Goal: Find specific page/section: Find specific page/section

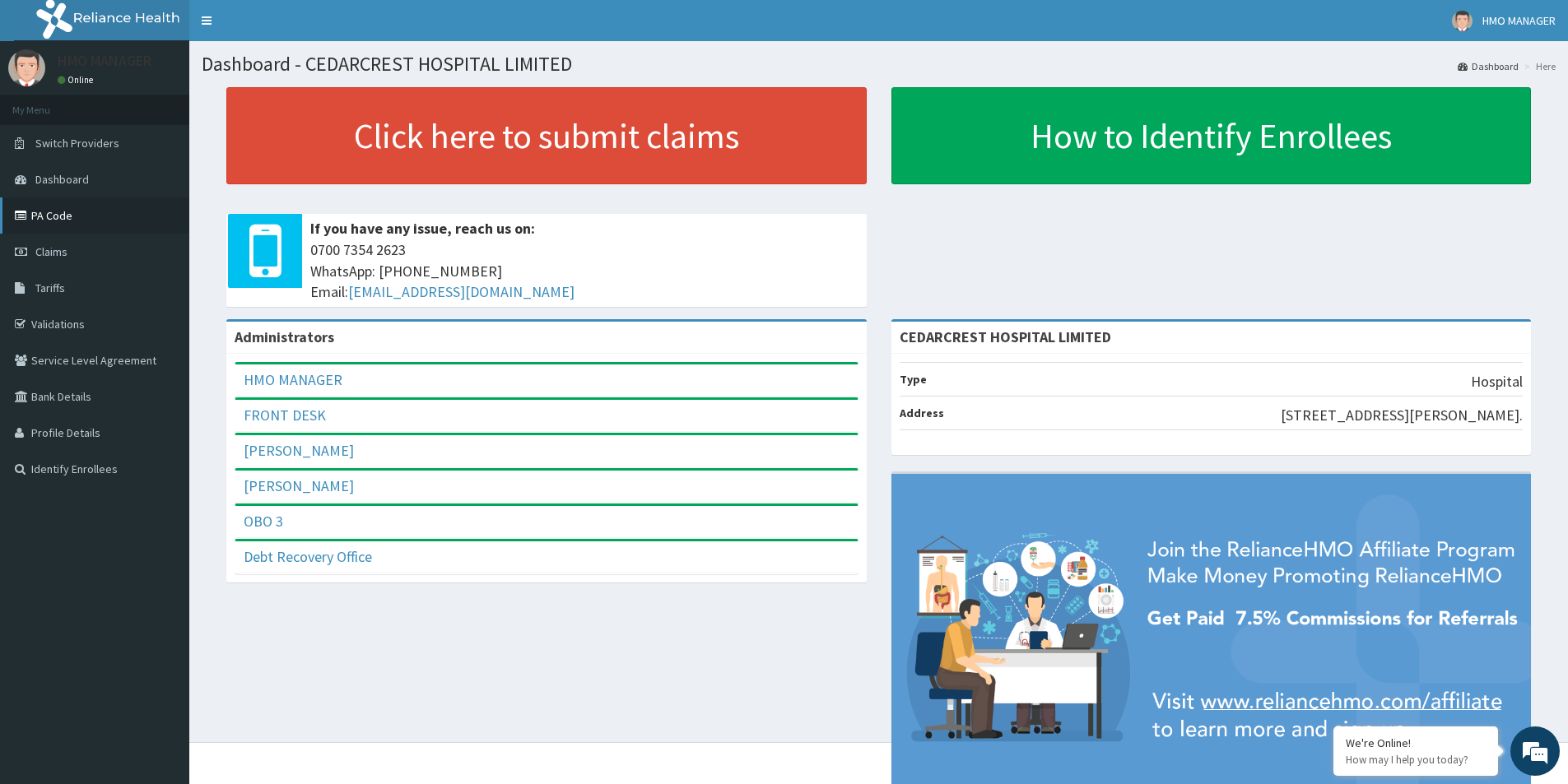
click at [44, 224] on link "PA Code" at bounding box center [94, 215] width 189 height 36
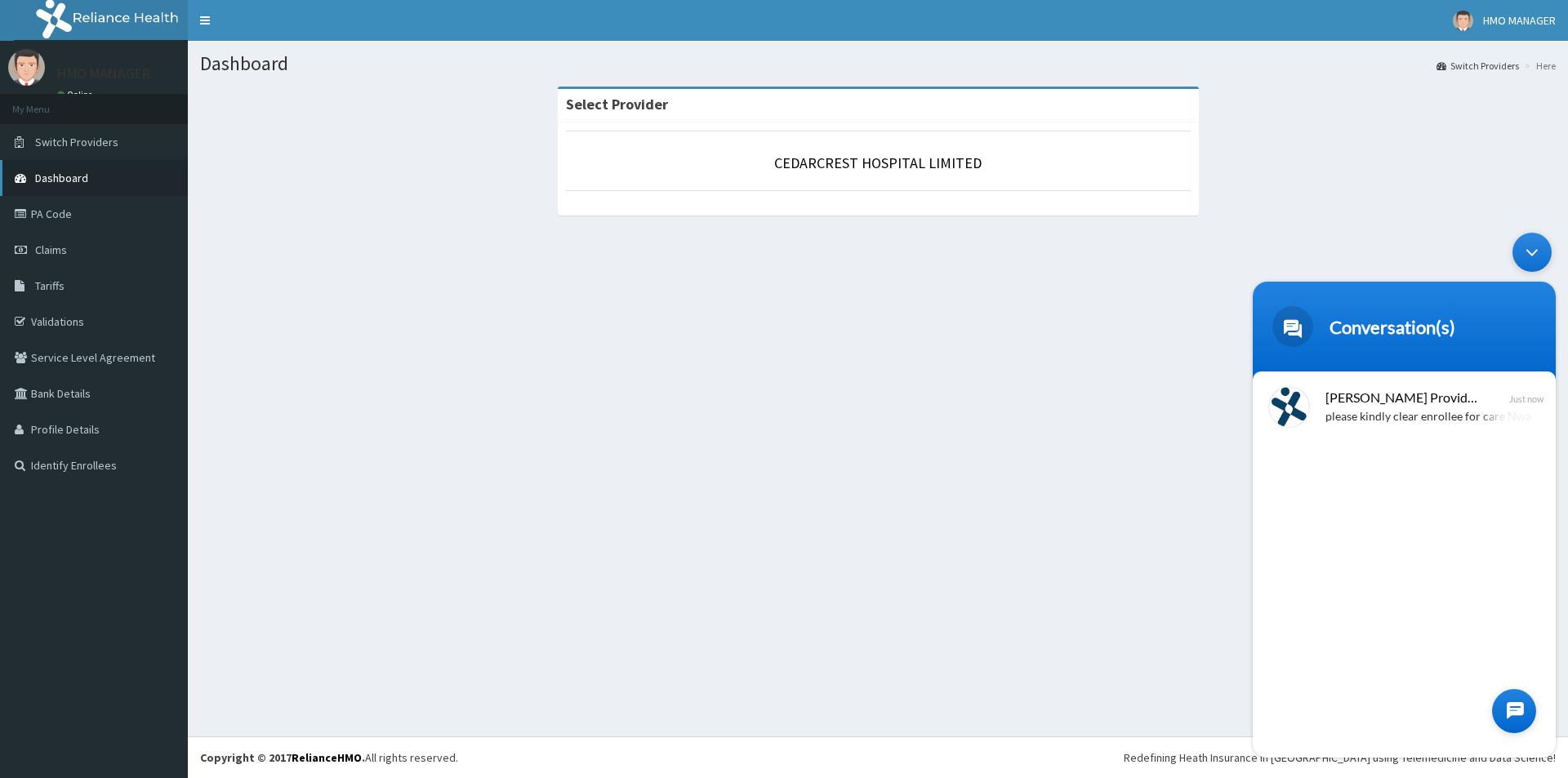
click at [60, 180] on span "Dashboard" at bounding box center [61, 178] width 53 height 15
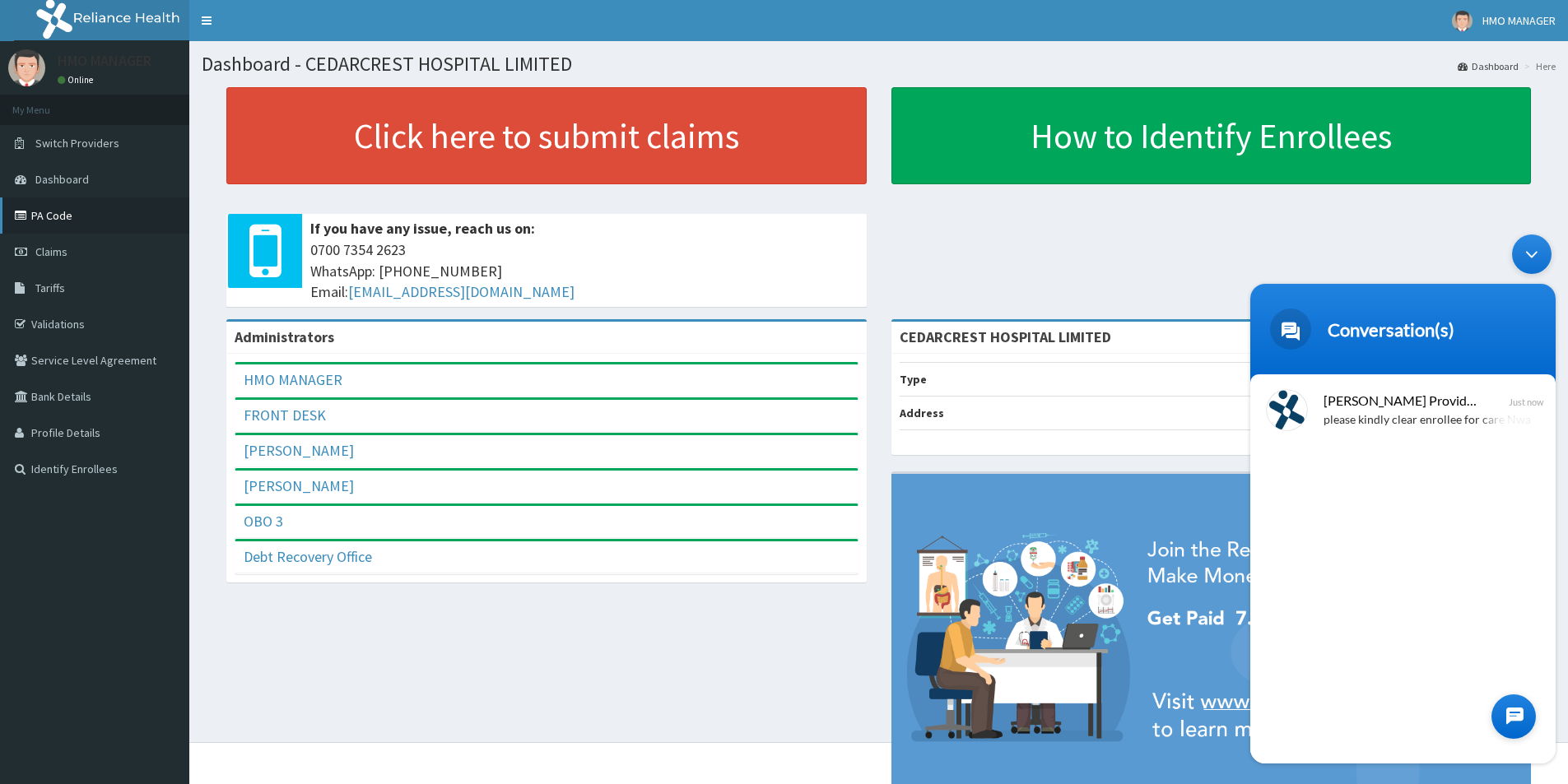
click at [54, 219] on link "PA Code" at bounding box center [94, 215] width 189 height 36
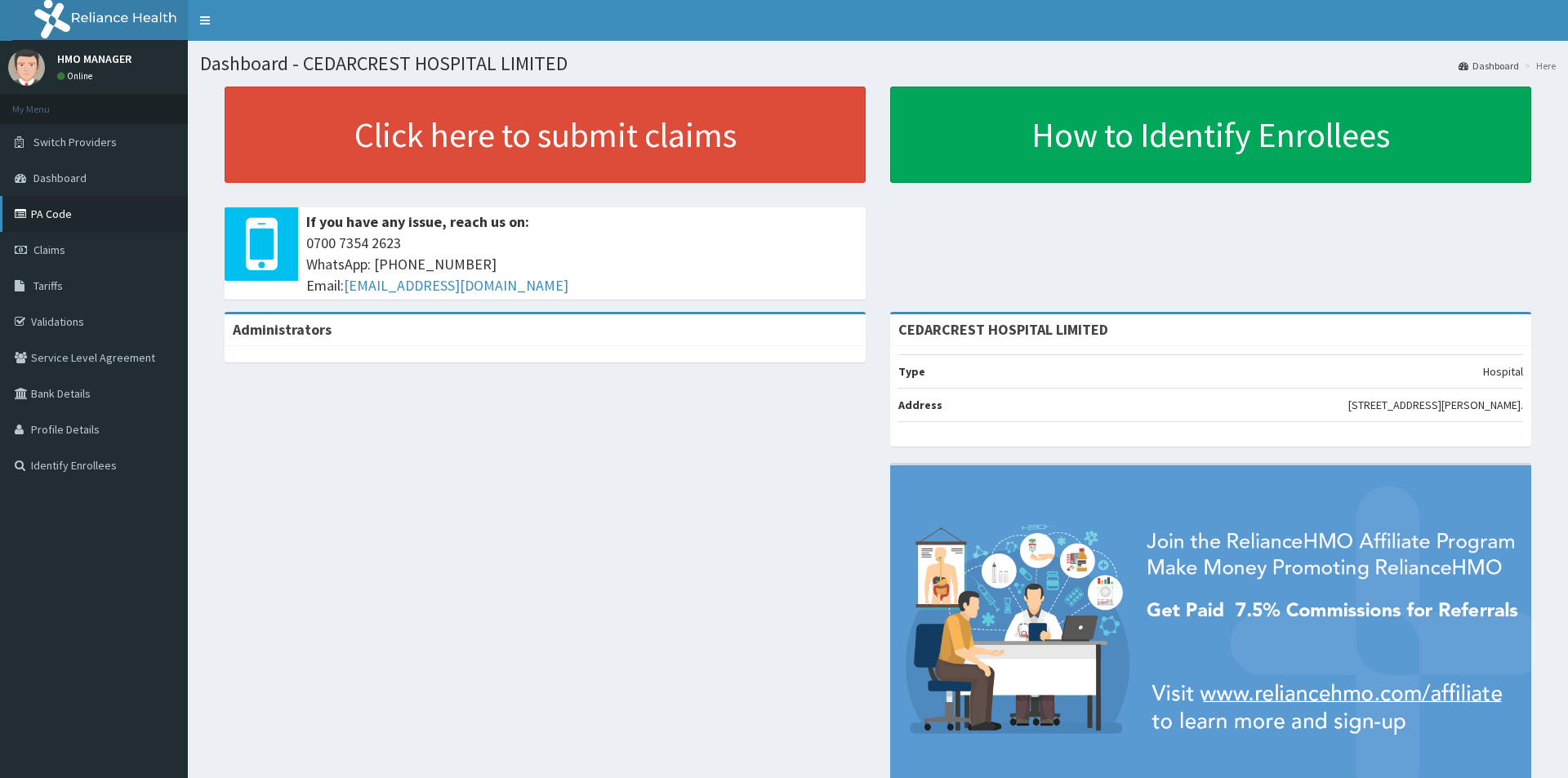
click at [45, 214] on link "PA Code" at bounding box center [94, 214] width 187 height 36
